Goal: Task Accomplishment & Management: Manage account settings

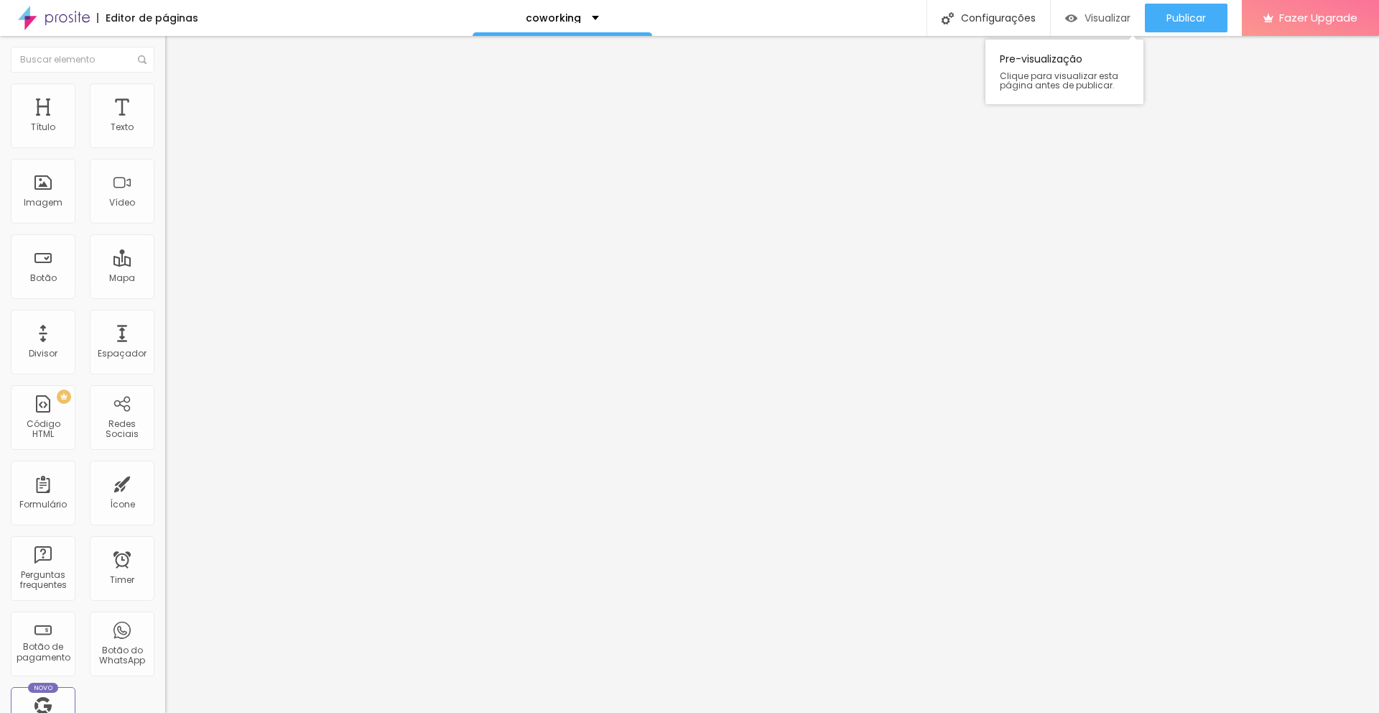
click at [1112, 17] on span "Visualizar" at bounding box center [1108, 17] width 46 height 11
click at [1088, 17] on span "Visualizar" at bounding box center [1108, 17] width 46 height 11
click at [592, 11] on div "coworking" at bounding box center [563, 18] width 180 height 36
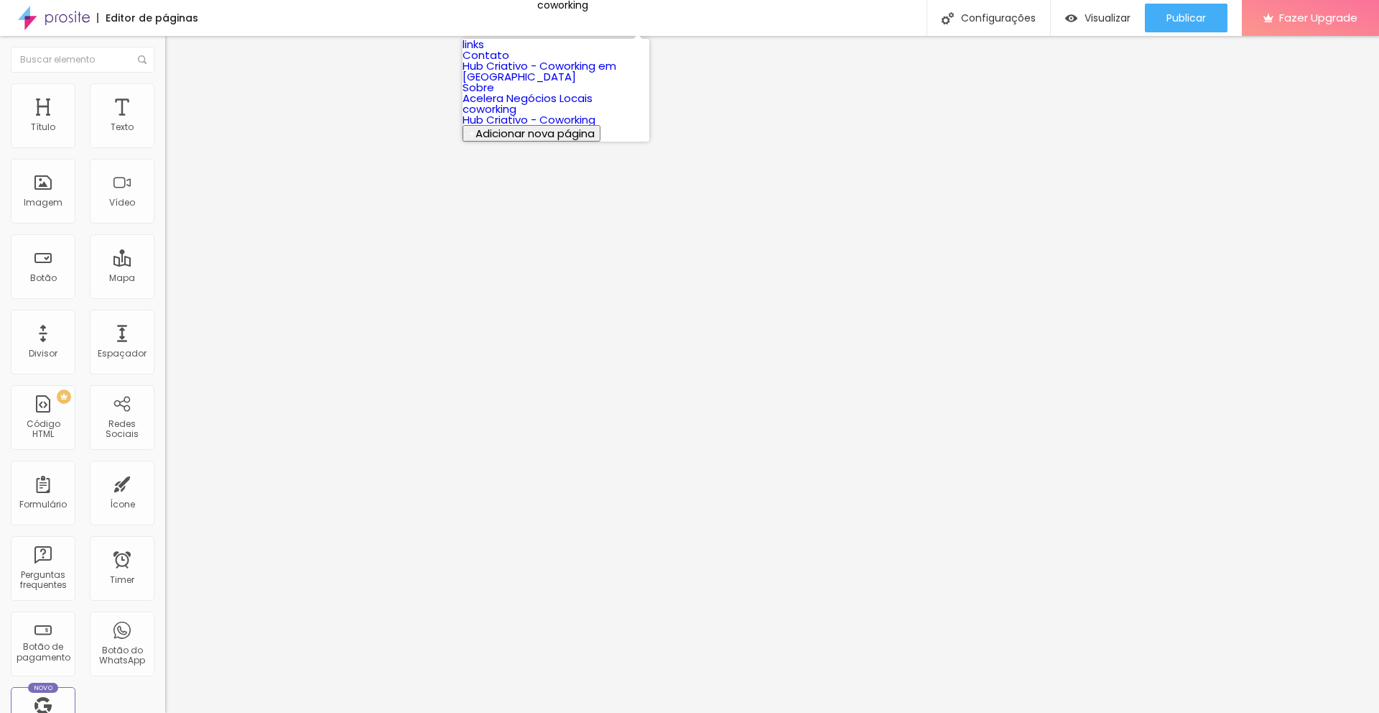
scroll to position [1, 0]
click at [546, 127] on link "Hub Criativo - Coworking" at bounding box center [529, 119] width 133 height 15
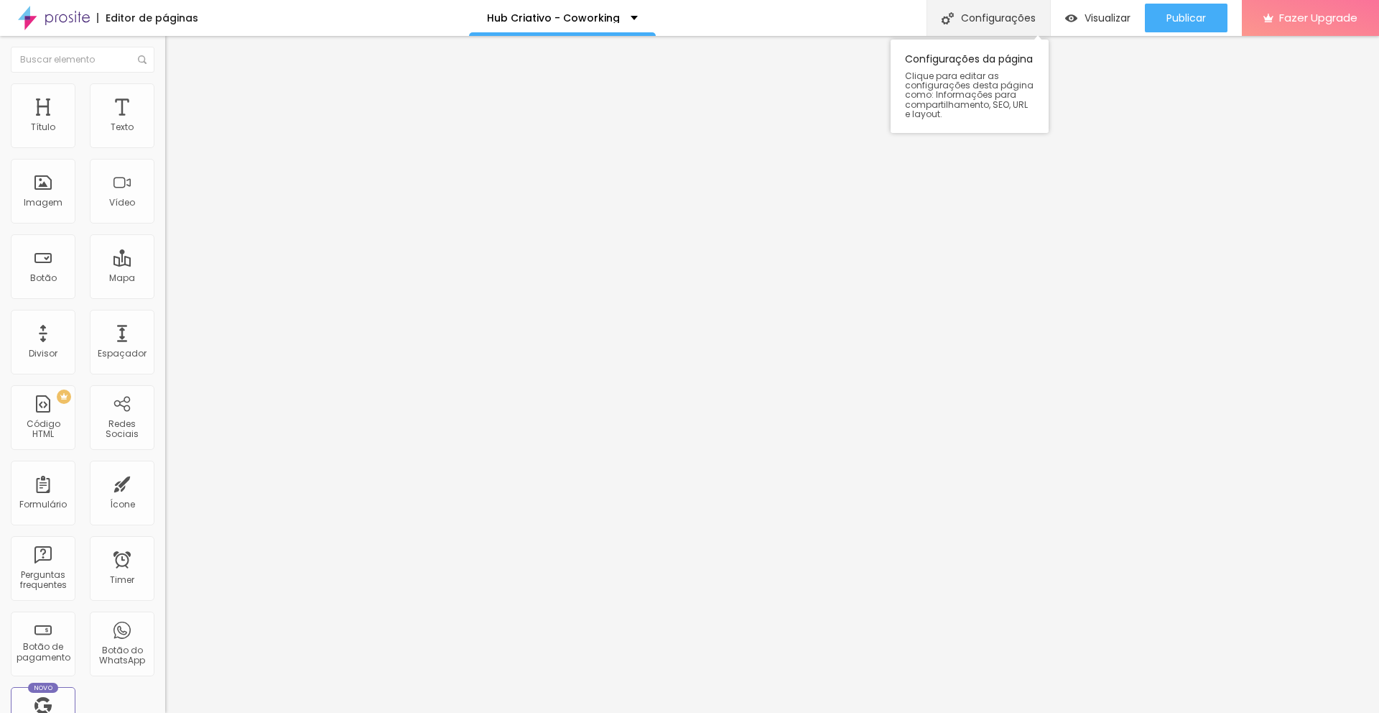
click at [1019, 20] on div "Configurações" at bounding box center [989, 18] width 124 height 36
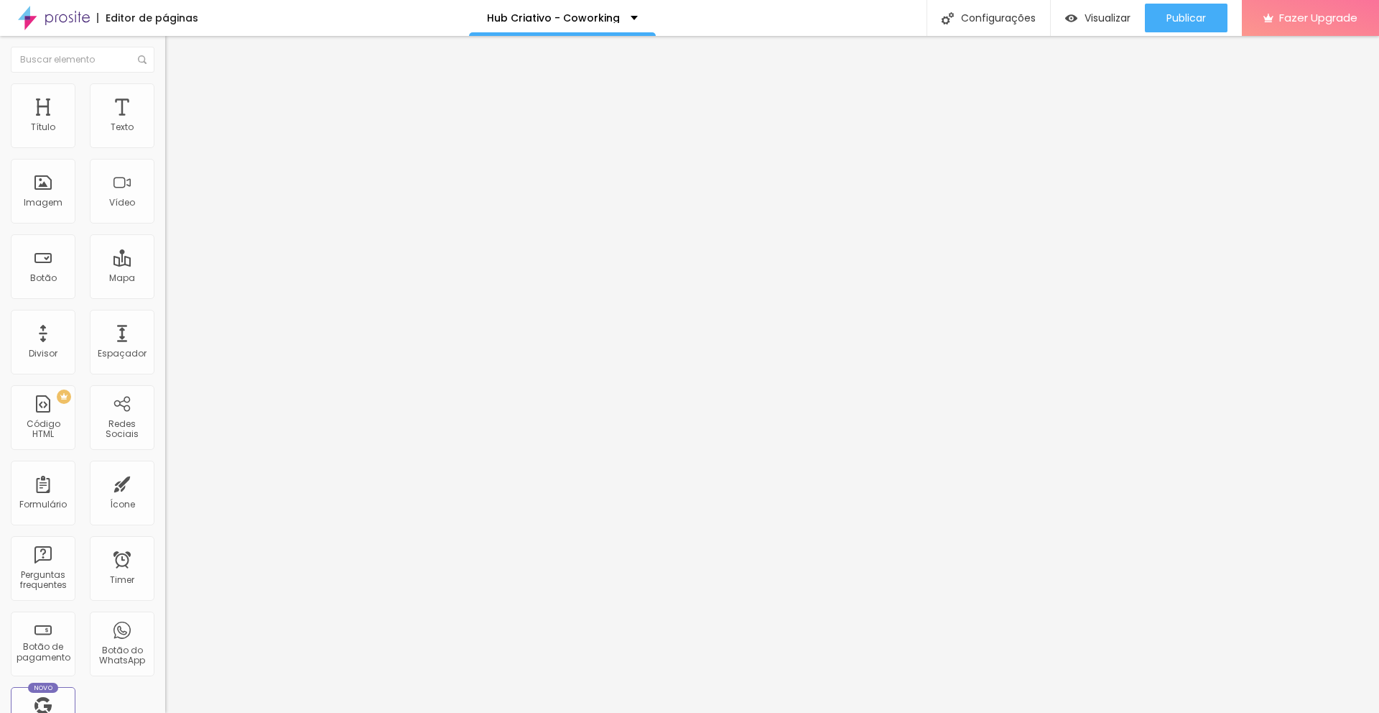
click at [608, 14] on p "Hub Criativo - Coworking" at bounding box center [553, 18] width 133 height 10
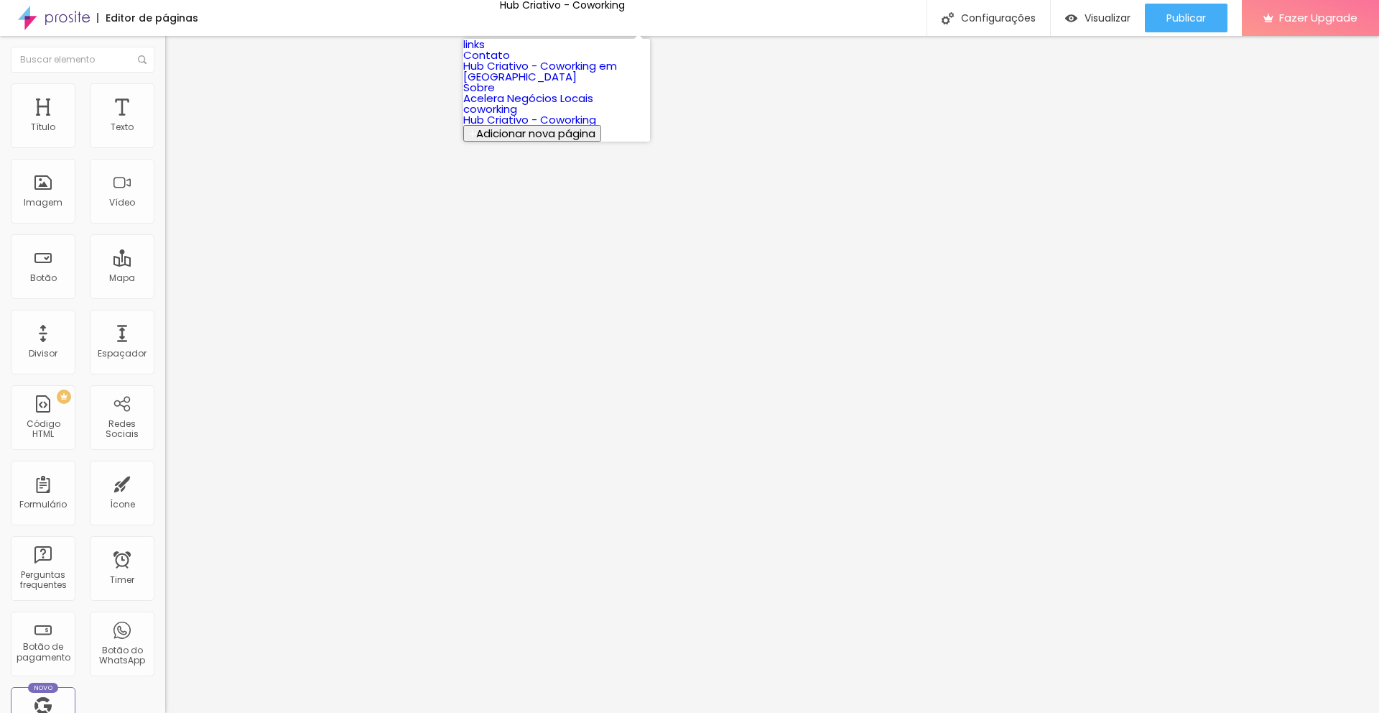
click at [482, 52] on link "links" at bounding box center [474, 44] width 22 height 15
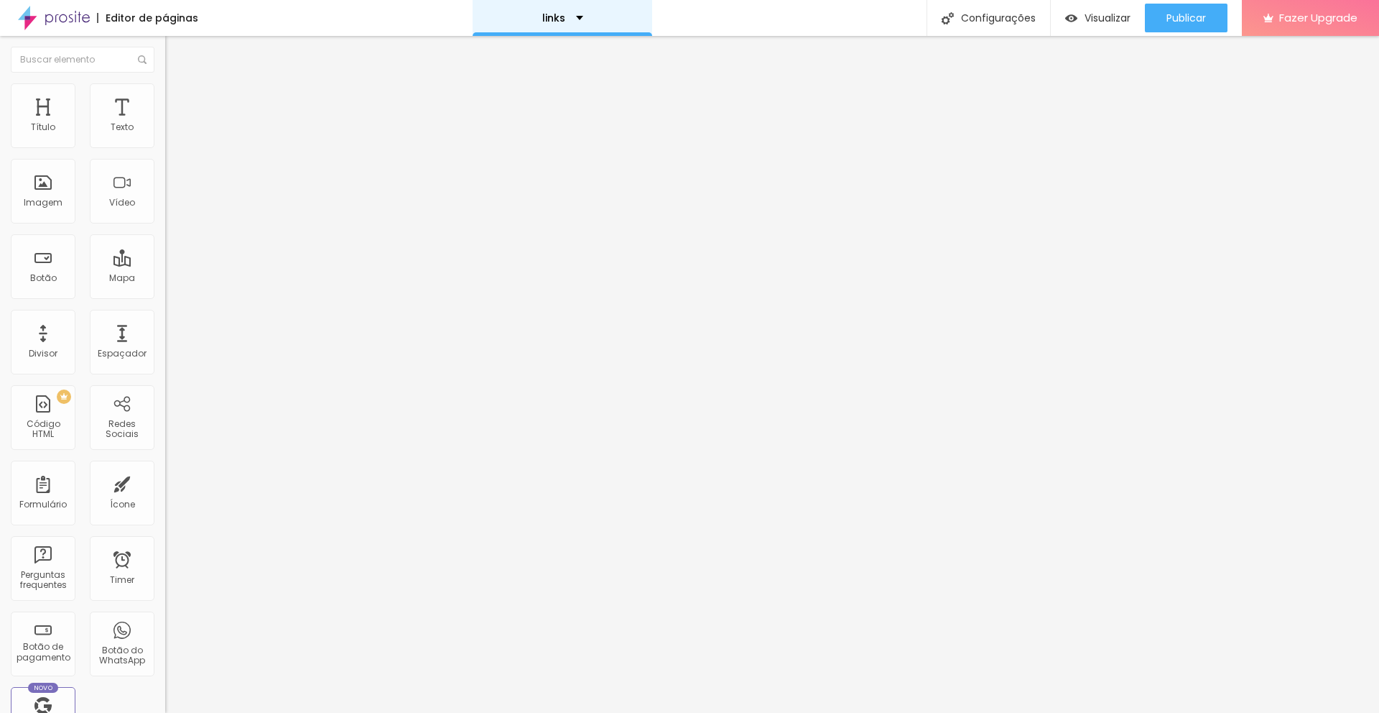
click at [542, 27] on div "links" at bounding box center [563, 18] width 180 height 36
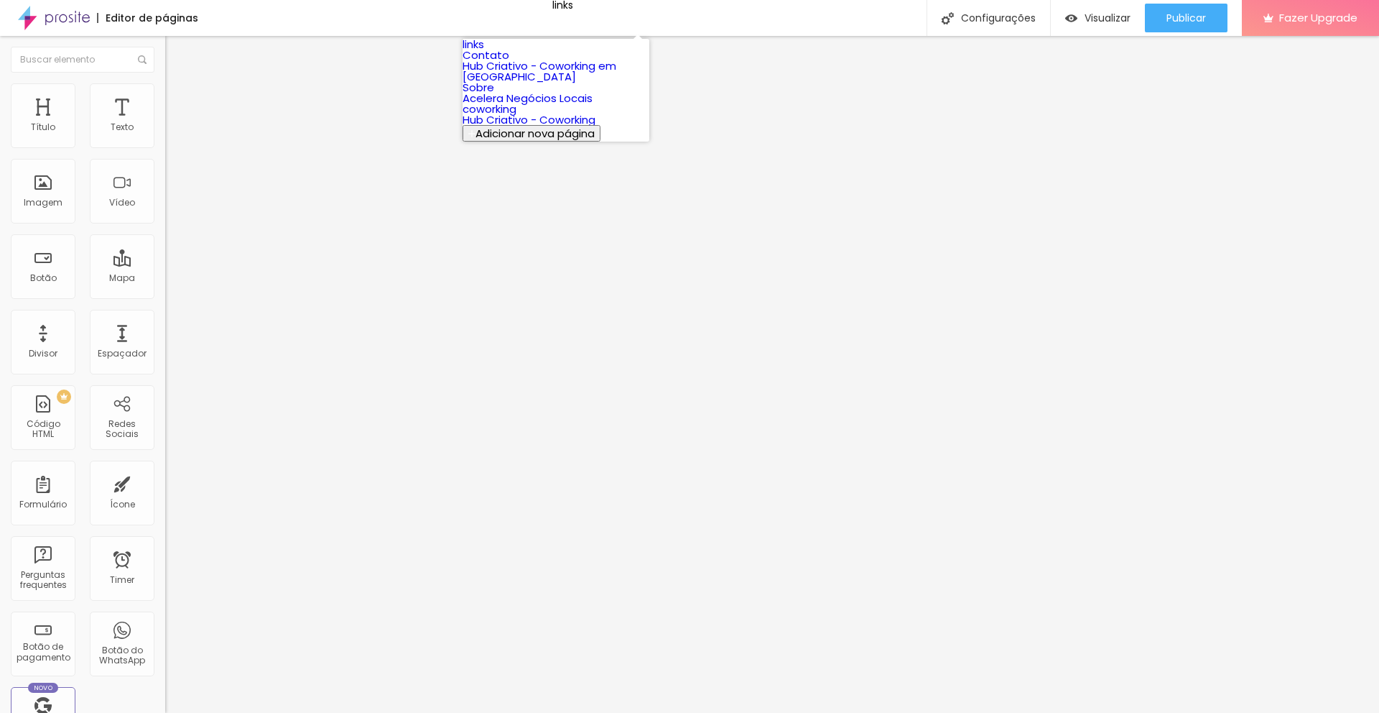
click at [509, 63] on link "Contato" at bounding box center [486, 54] width 47 height 15
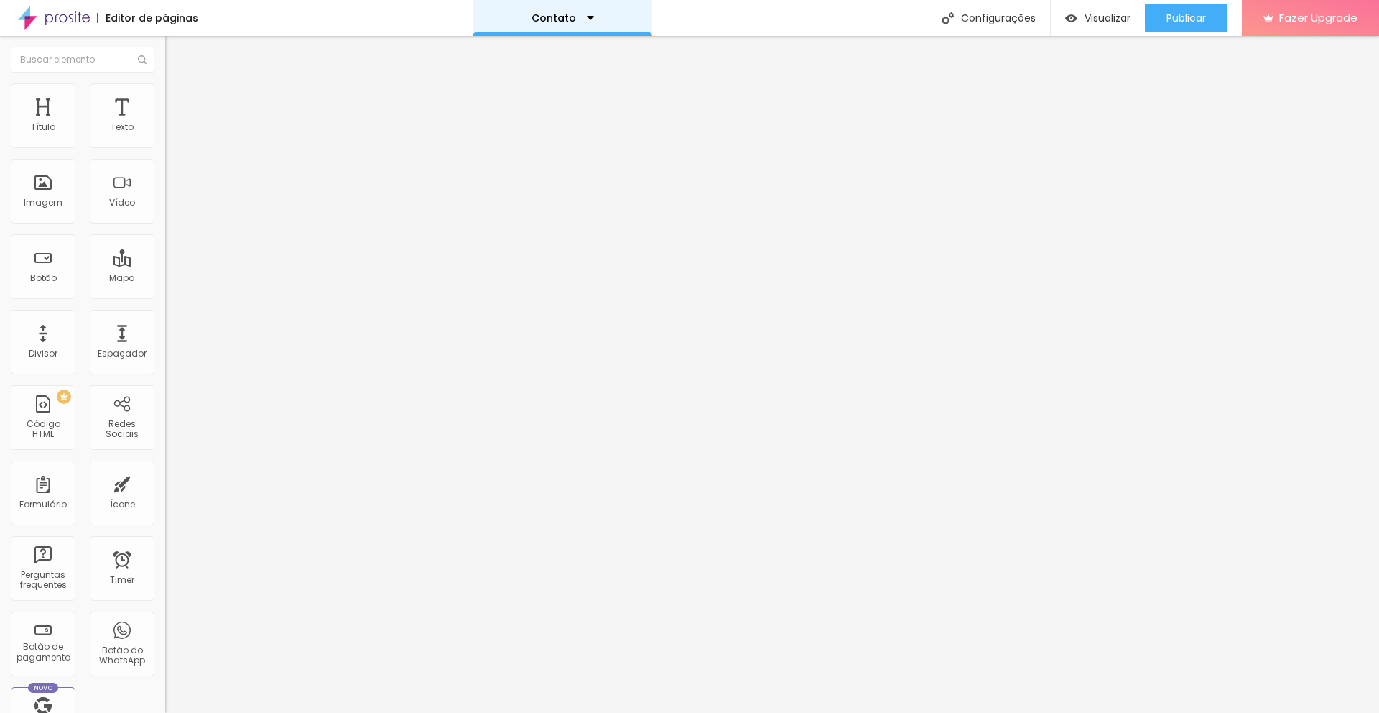
click at [580, 17] on div "Contato" at bounding box center [563, 18] width 63 height 10
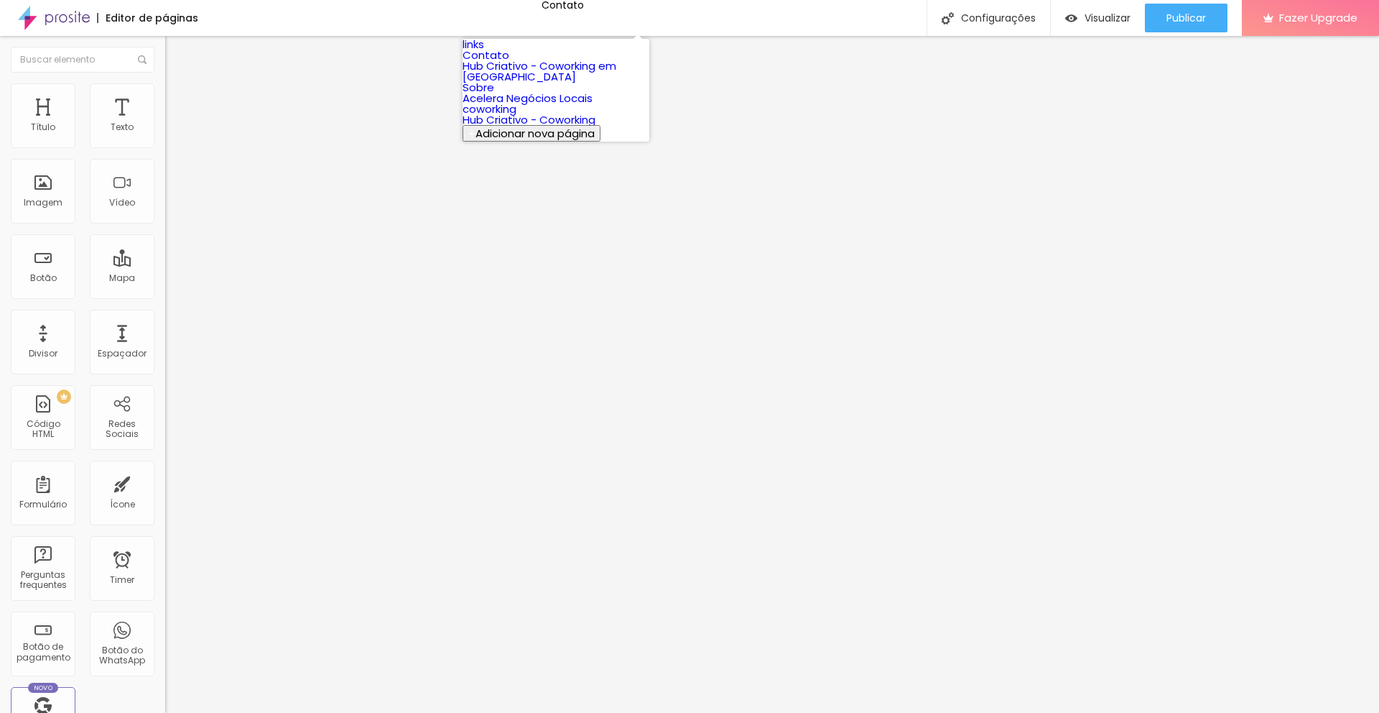
click link "coworking"
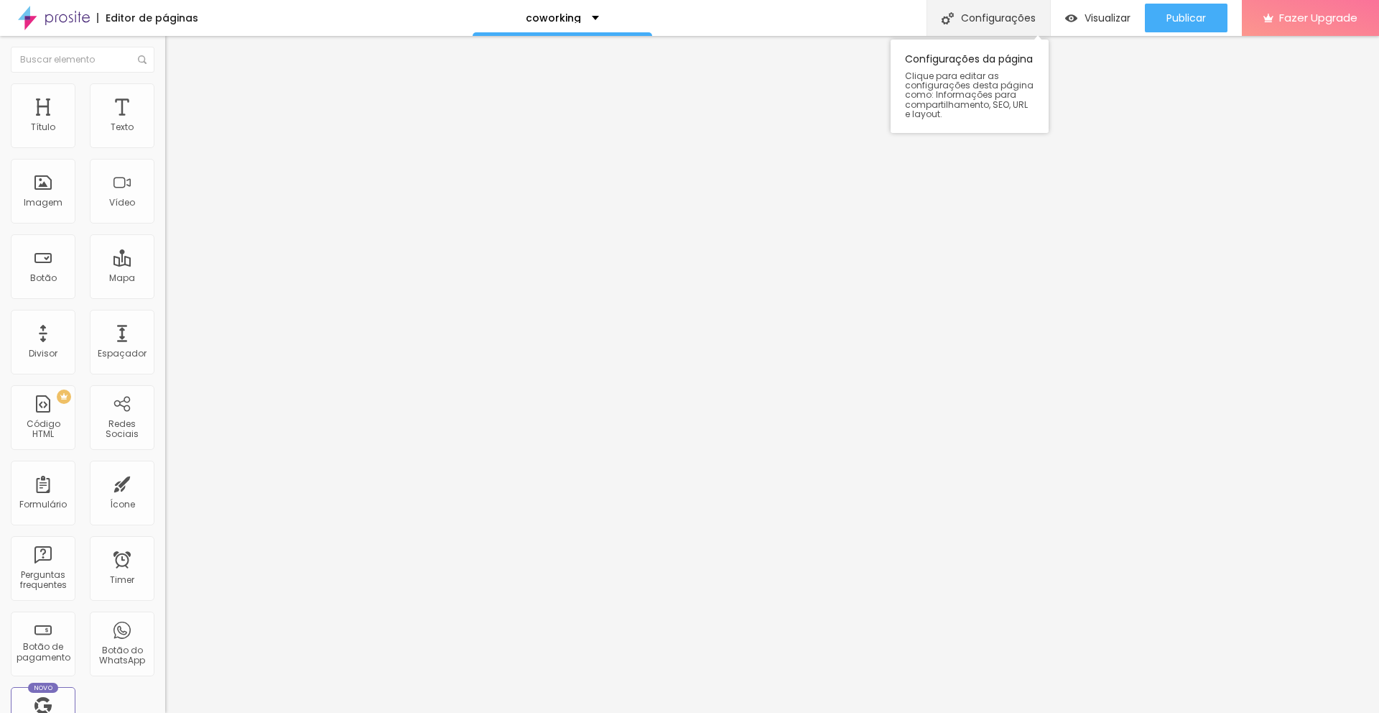
click at [994, 19] on div "Configurações" at bounding box center [989, 18] width 124 height 36
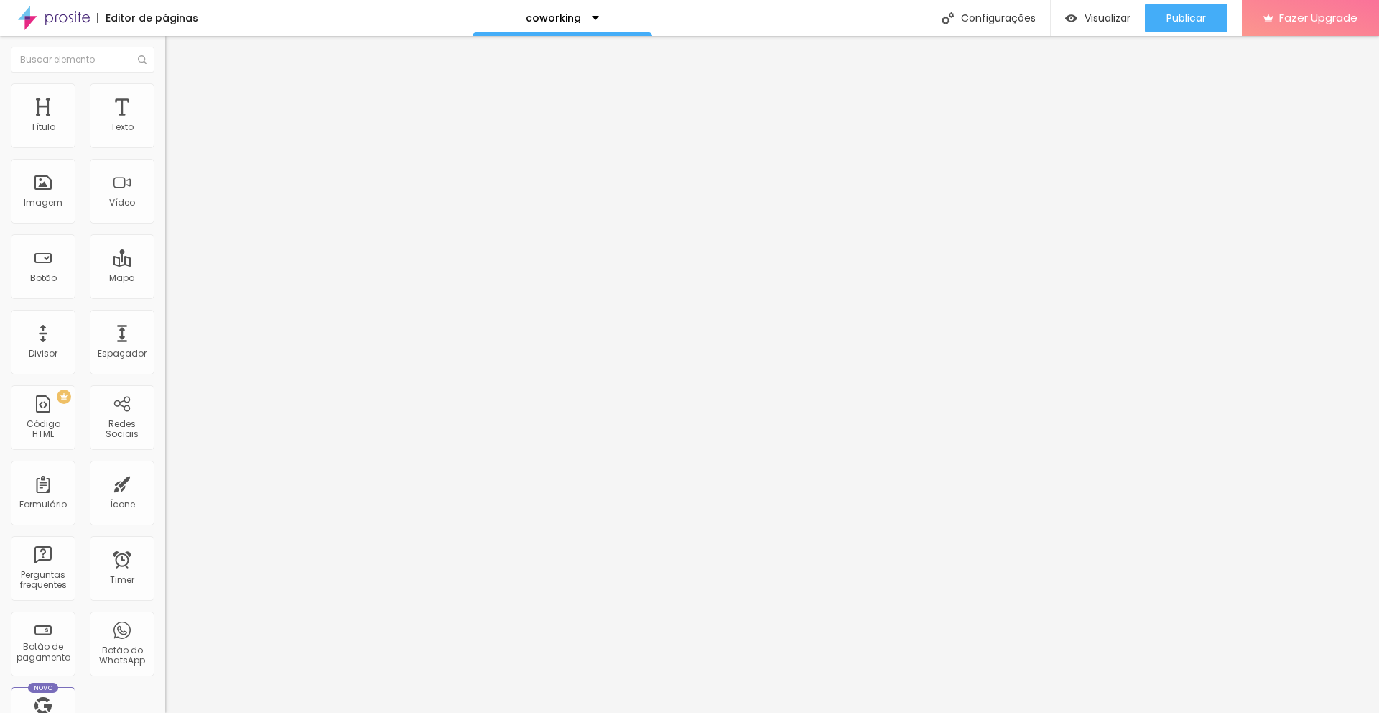
click at [1131, 106] on link "Visualizar página" at bounding box center [1147, 110] width 129 height 9
click at [988, 20] on div "Configurações" at bounding box center [989, 18] width 124 height 36
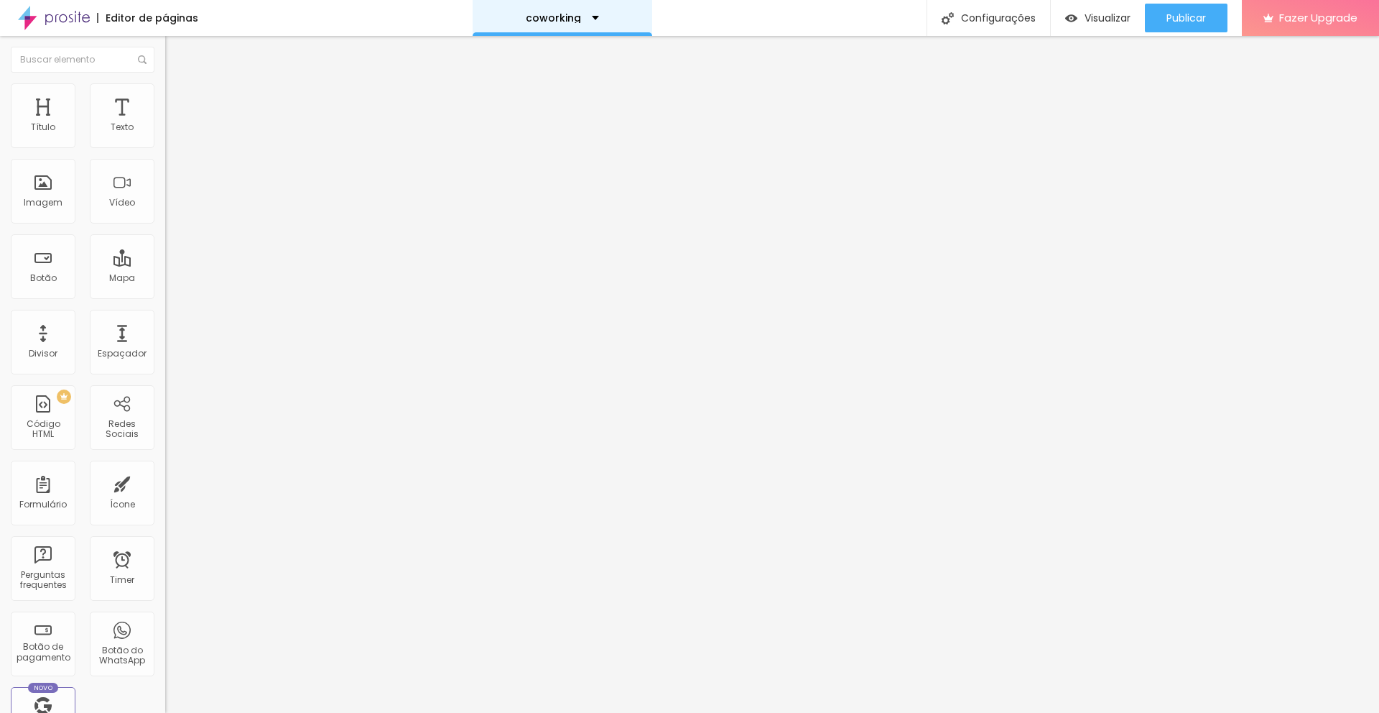
click at [588, 17] on div "coworking" at bounding box center [562, 18] width 73 height 10
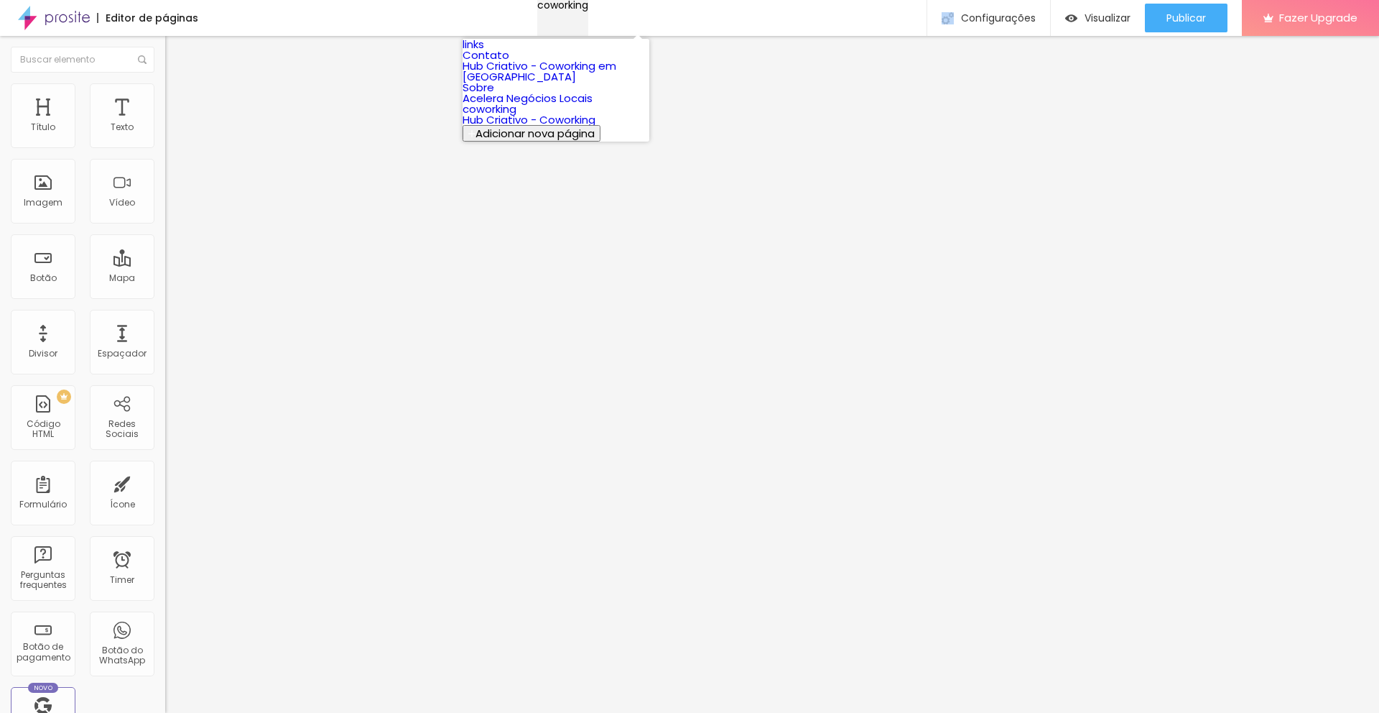
click at [588, 10] on div "coworking" at bounding box center [562, 5] width 51 height 10
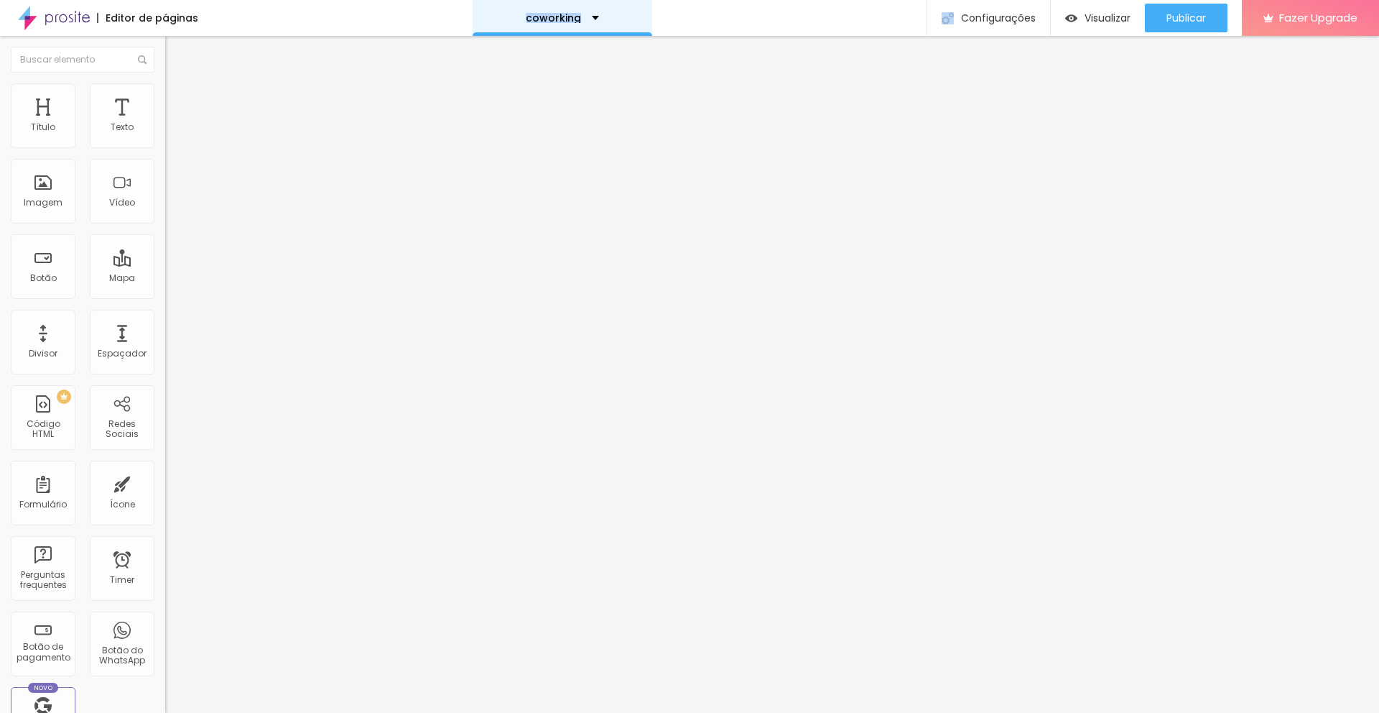
click at [588, 17] on div "coworking" at bounding box center [562, 18] width 73 height 10
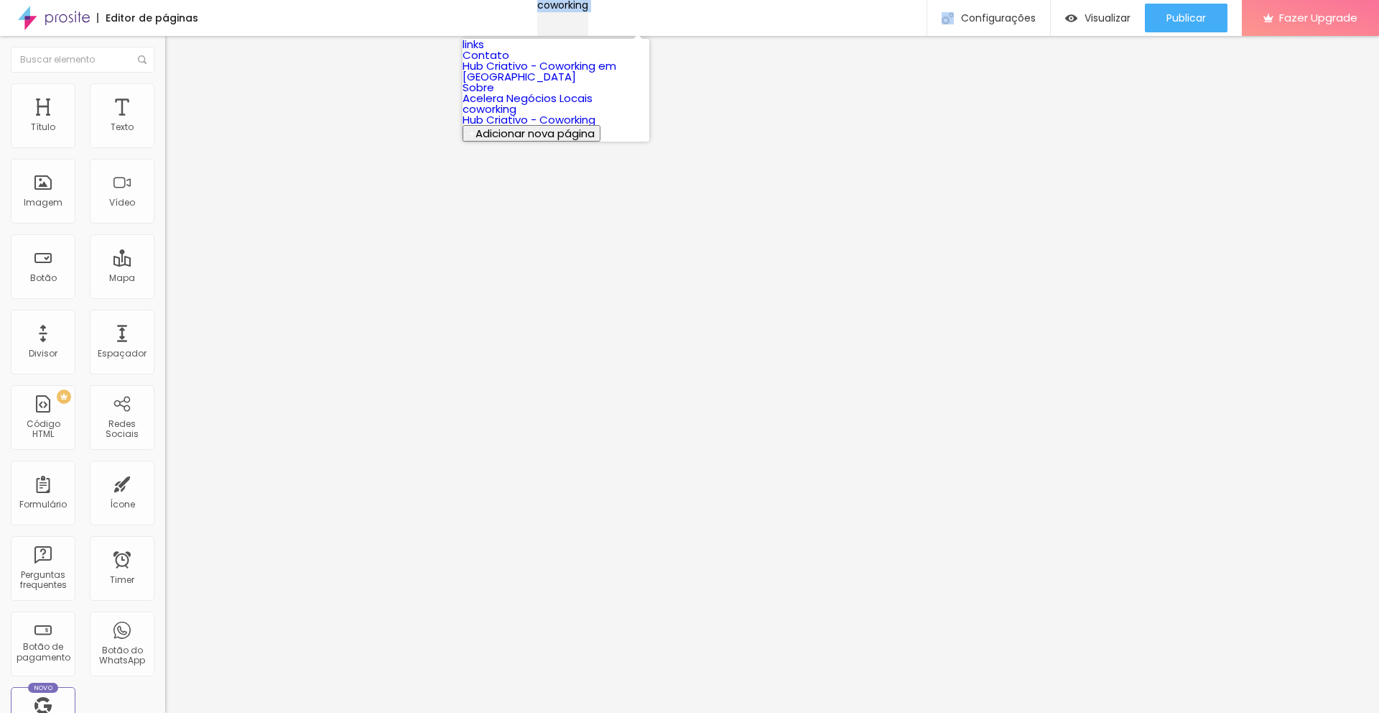
click at [588, 10] on div "coworking" at bounding box center [562, 5] width 51 height 10
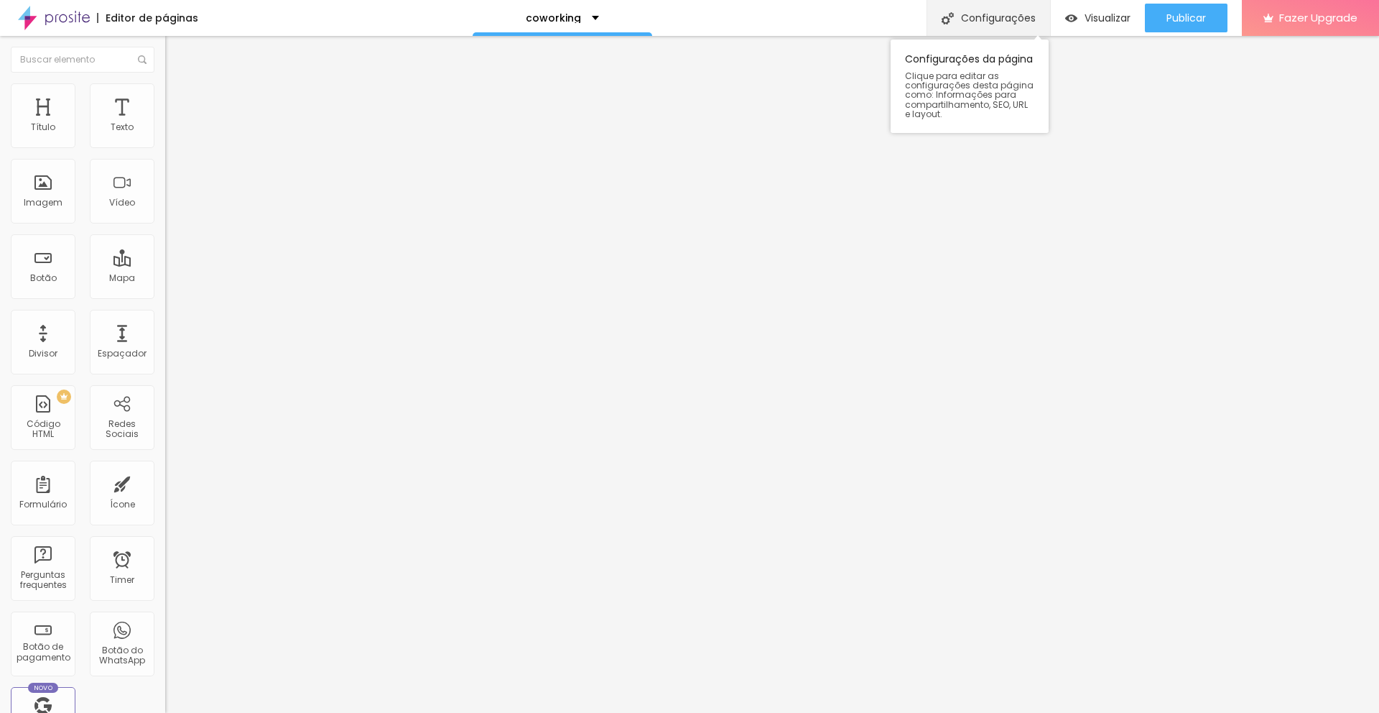
click at [994, 19] on div "Configurações" at bounding box center [989, 18] width 124 height 36
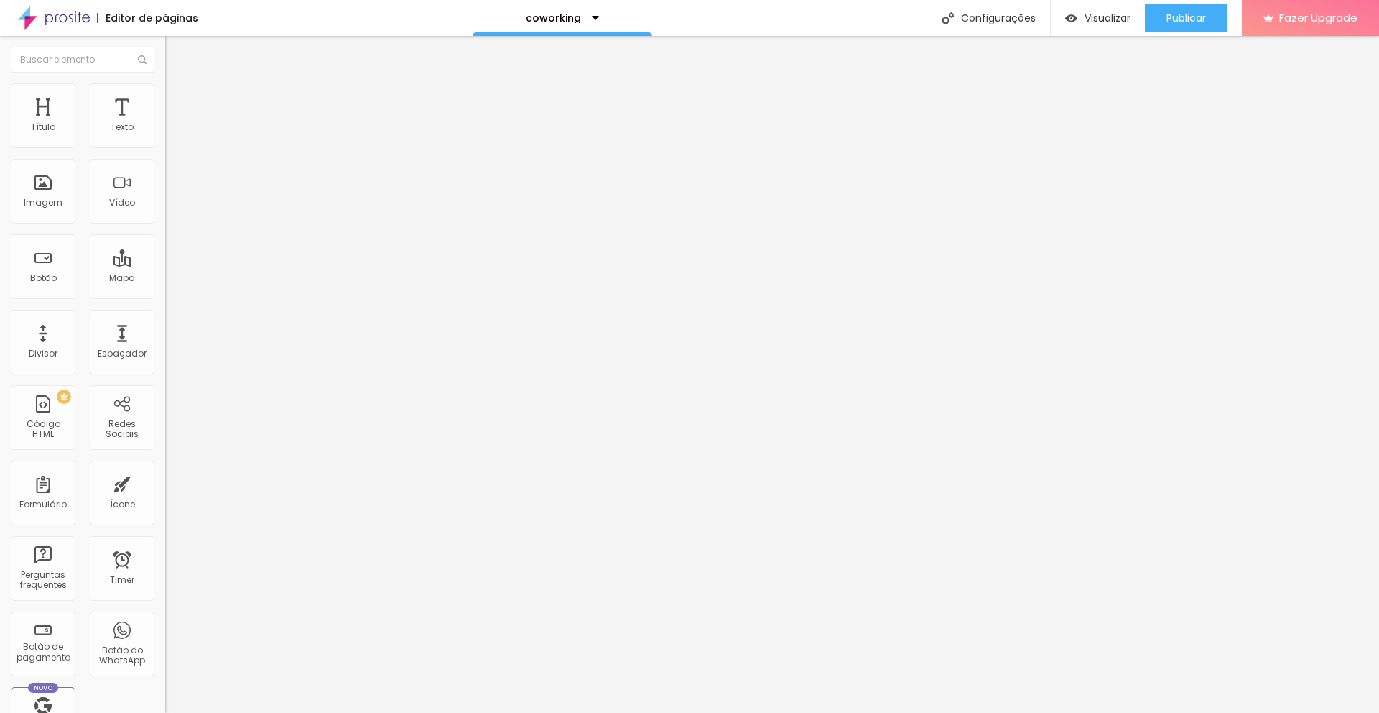
drag, startPoint x: 758, startPoint y: 291, endPoint x: 746, endPoint y: 297, distance: 12.9
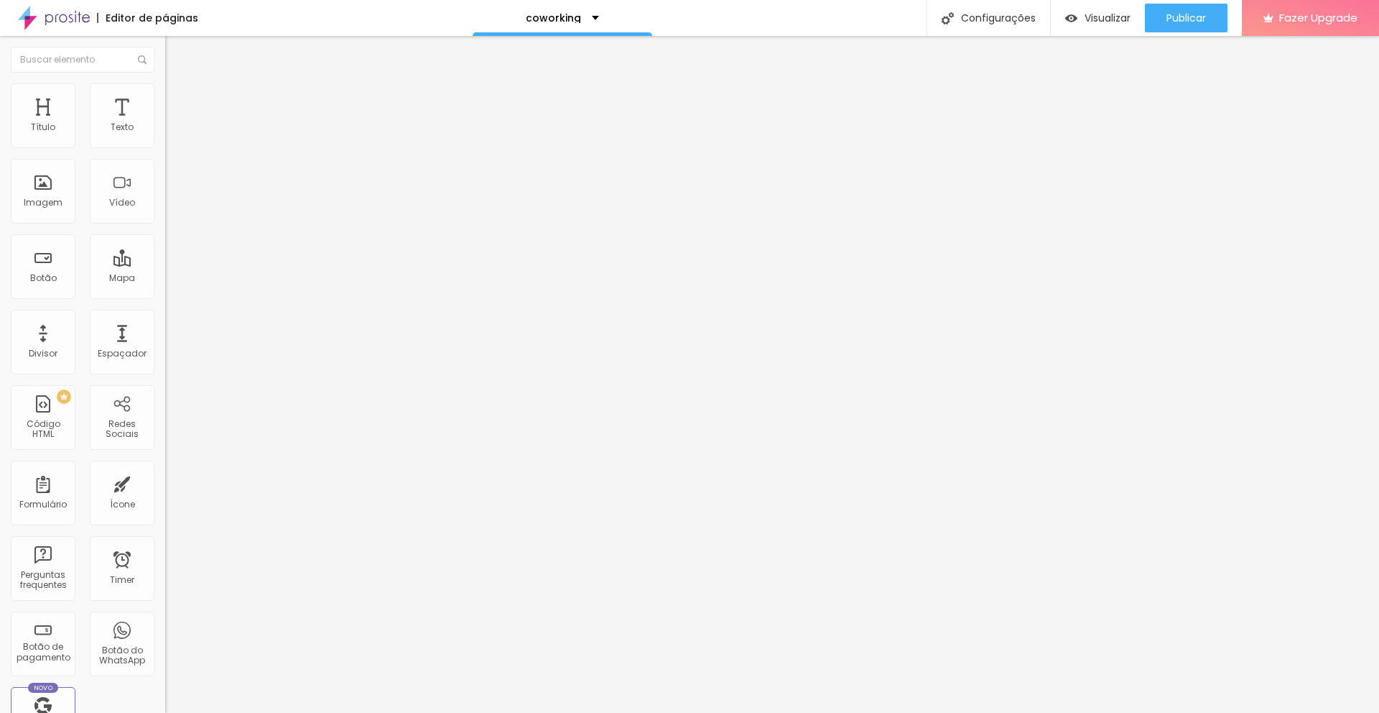
click at [600, 20] on div "coworking" at bounding box center [563, 18] width 180 height 36
click at [592, 20] on div "Contato" at bounding box center [563, 18] width 180 height 36
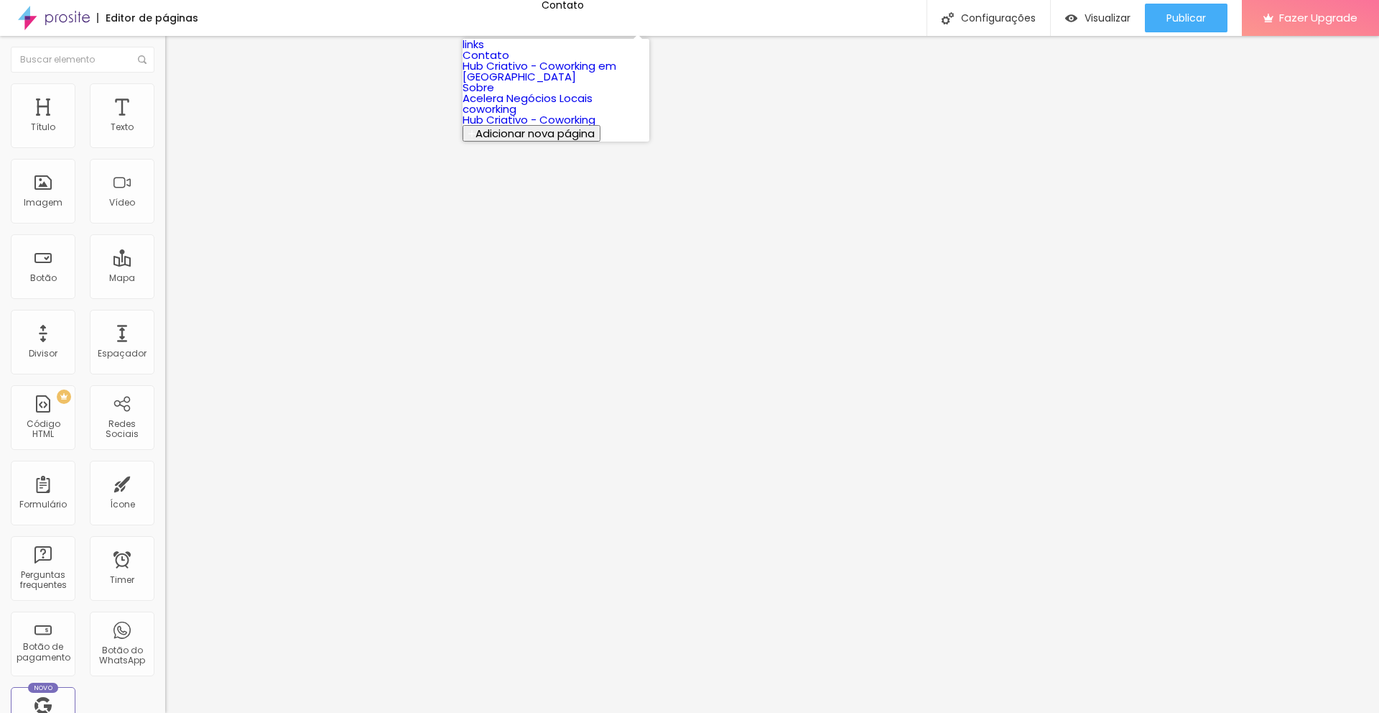
click at [517, 116] on link "coworking" at bounding box center [490, 108] width 54 height 15
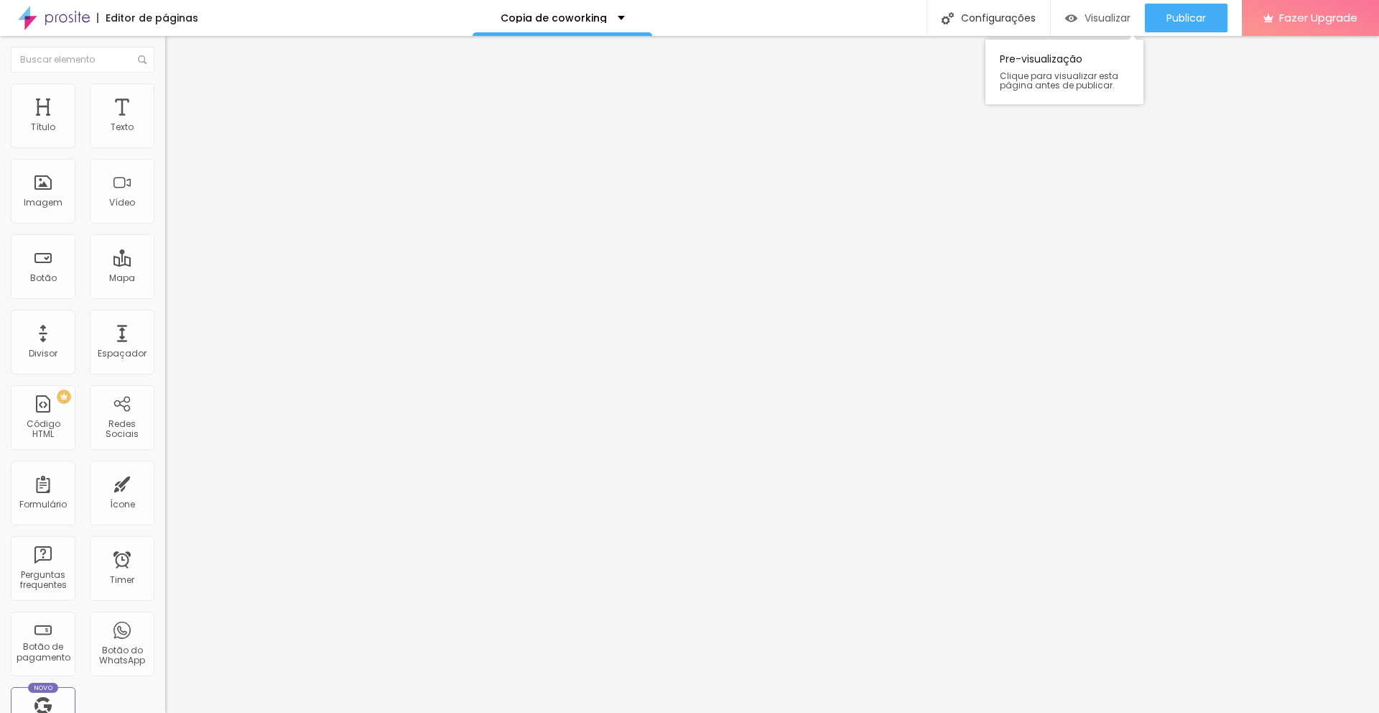
click at [1114, 23] on span "Visualizar" at bounding box center [1108, 17] width 46 height 11
